Goal: Task Accomplishment & Management: Use online tool/utility

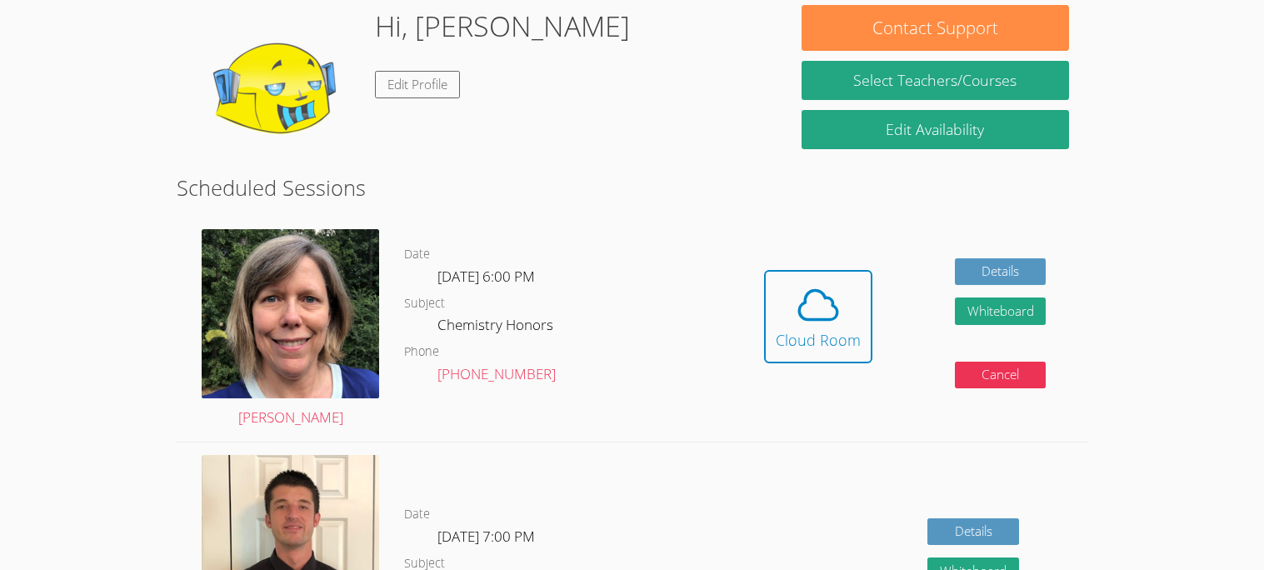
scroll to position [243, 0]
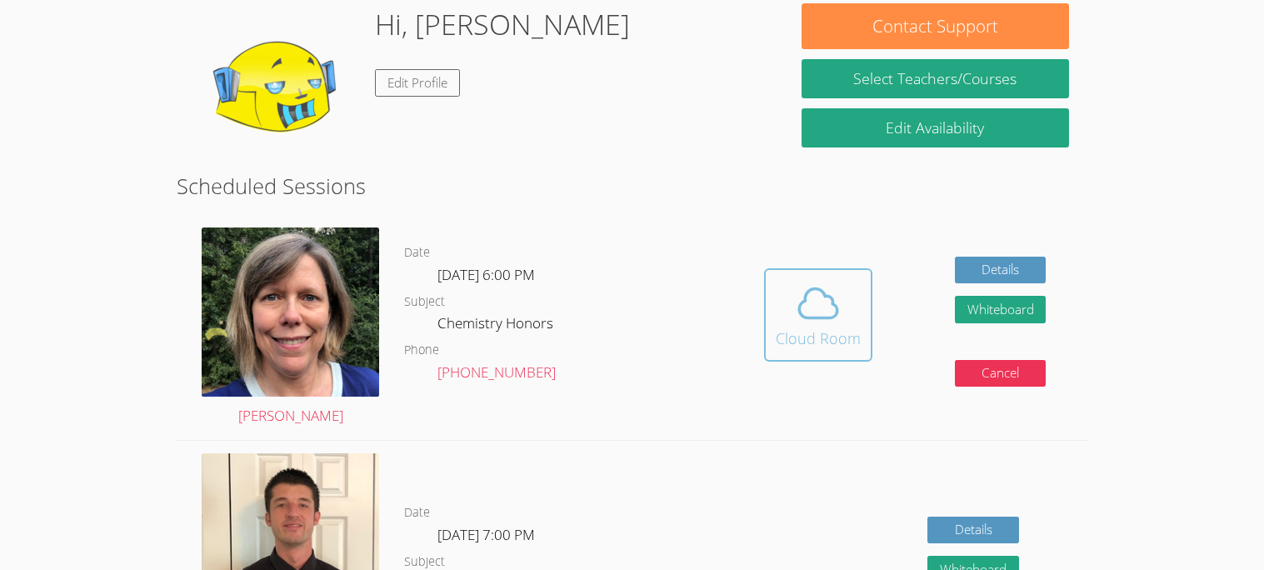
click at [799, 318] on icon at bounding box center [818, 303] width 38 height 29
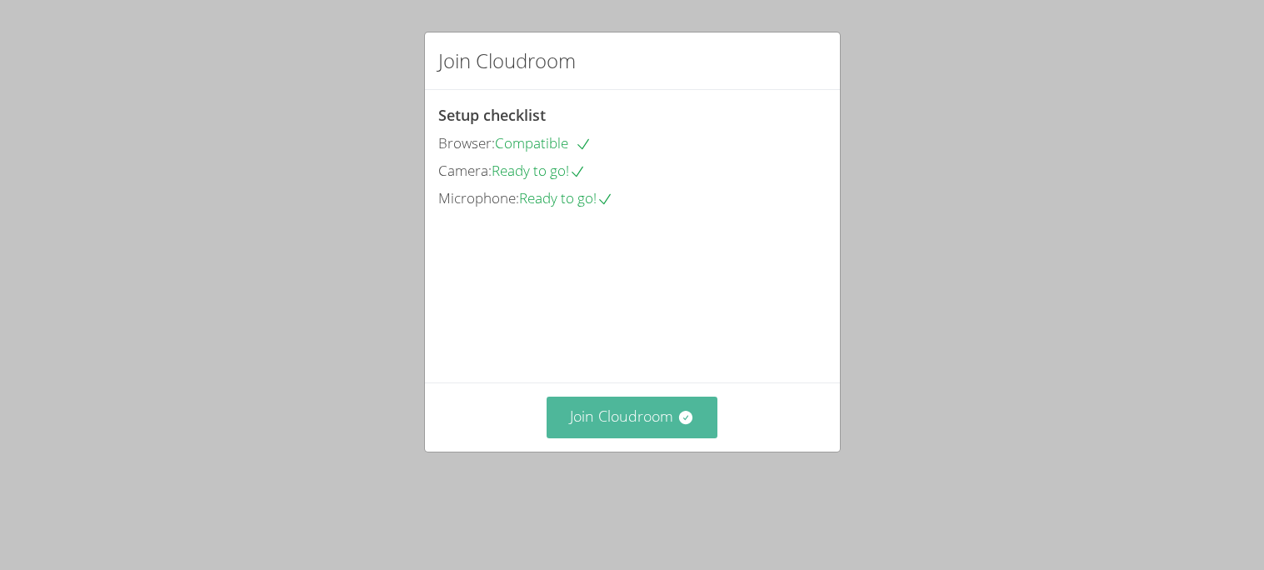
click at [615, 438] on button "Join Cloudroom" at bounding box center [632, 417] width 171 height 41
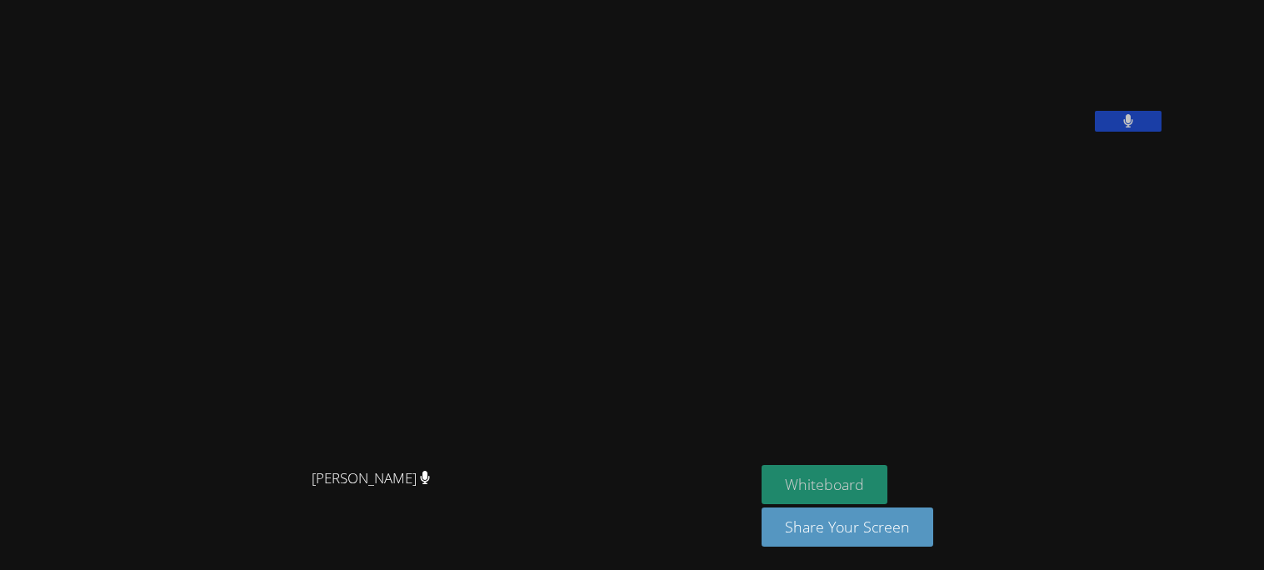
click at [888, 475] on button "Whiteboard" at bounding box center [825, 484] width 126 height 39
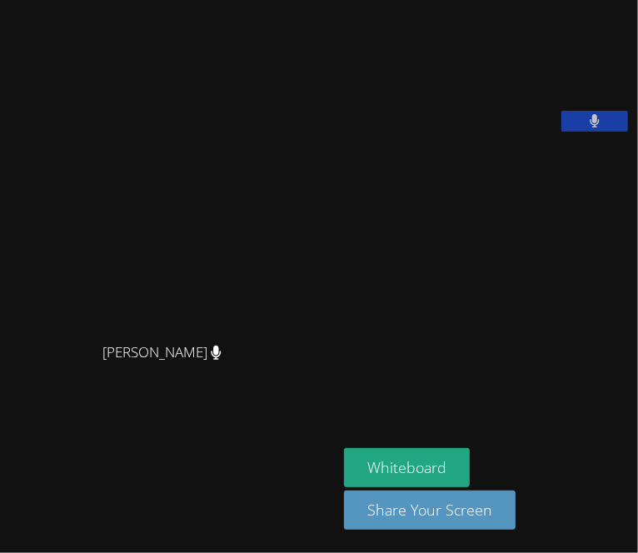
click at [568, 132] on button at bounding box center [595, 121] width 67 height 21
click at [588, 128] on icon at bounding box center [595, 121] width 18 height 14
click at [590, 128] on icon at bounding box center [595, 121] width 11 height 14
click at [588, 128] on icon at bounding box center [595, 121] width 18 height 14
click at [614, 132] on button at bounding box center [595, 121] width 67 height 21
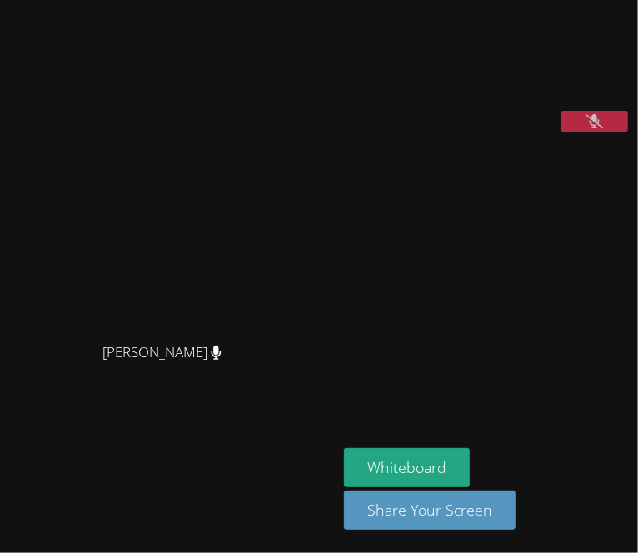
click at [614, 132] on button at bounding box center [595, 121] width 67 height 21
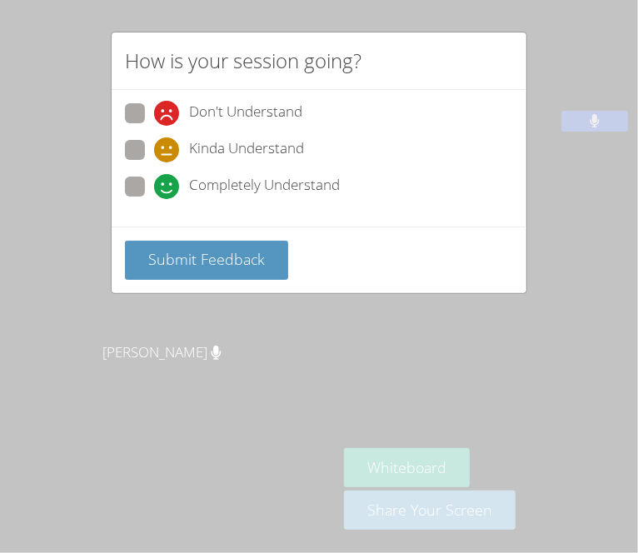
click at [154, 199] on span at bounding box center [154, 199] width 0 height 0
click at [154, 191] on input "Completely Understand" at bounding box center [161, 184] width 14 height 14
radio input "true"
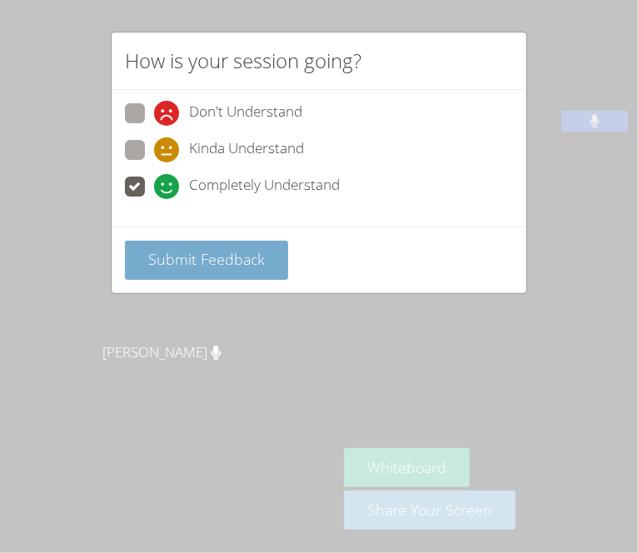
click at [180, 269] on span "Submit Feedback" at bounding box center [206, 259] width 117 height 20
